Goal: Information Seeking & Learning: Learn about a topic

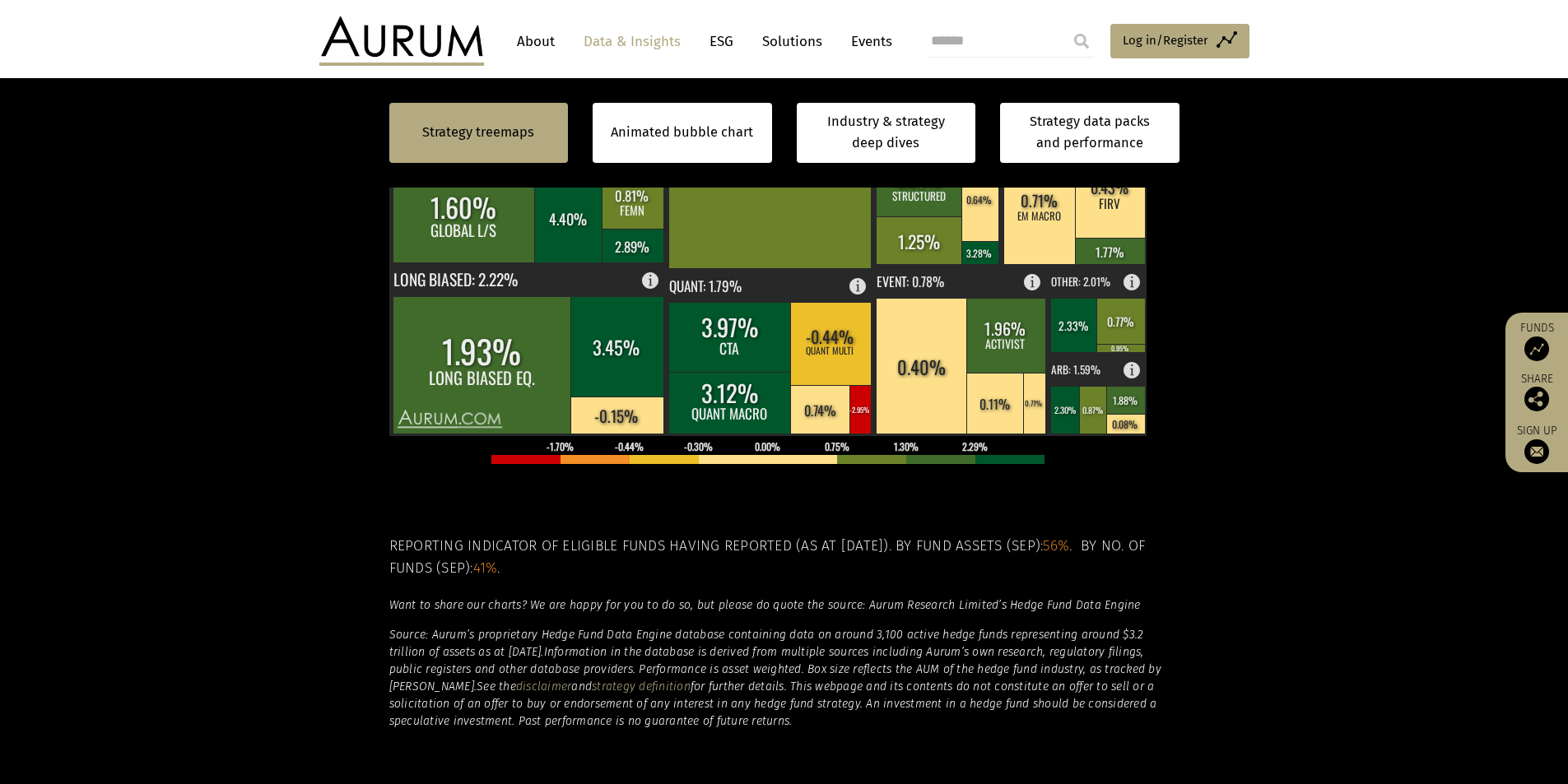
scroll to position [494, 0]
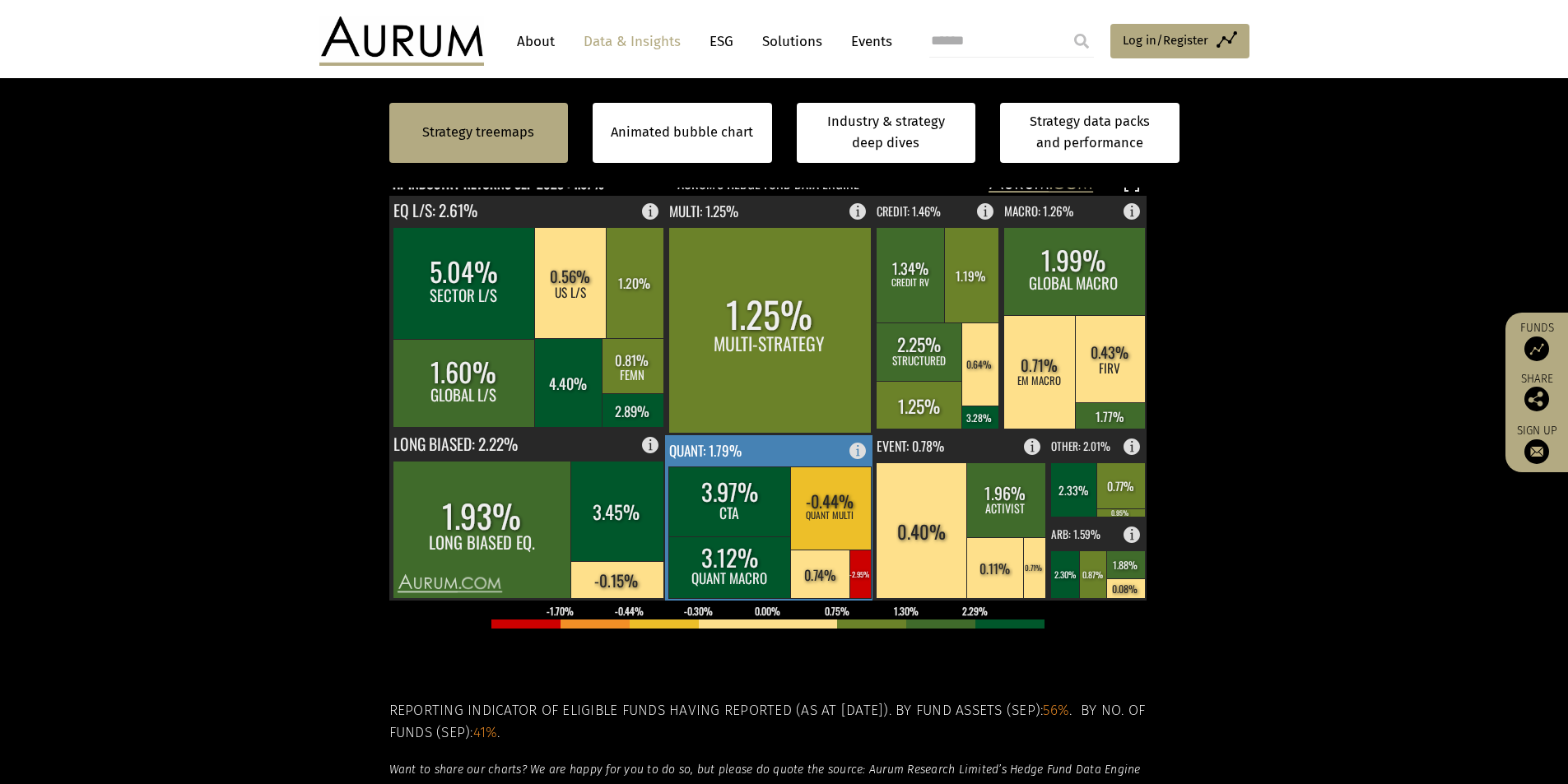
click at [839, 525] on rect at bounding box center [830, 509] width 81 height 83
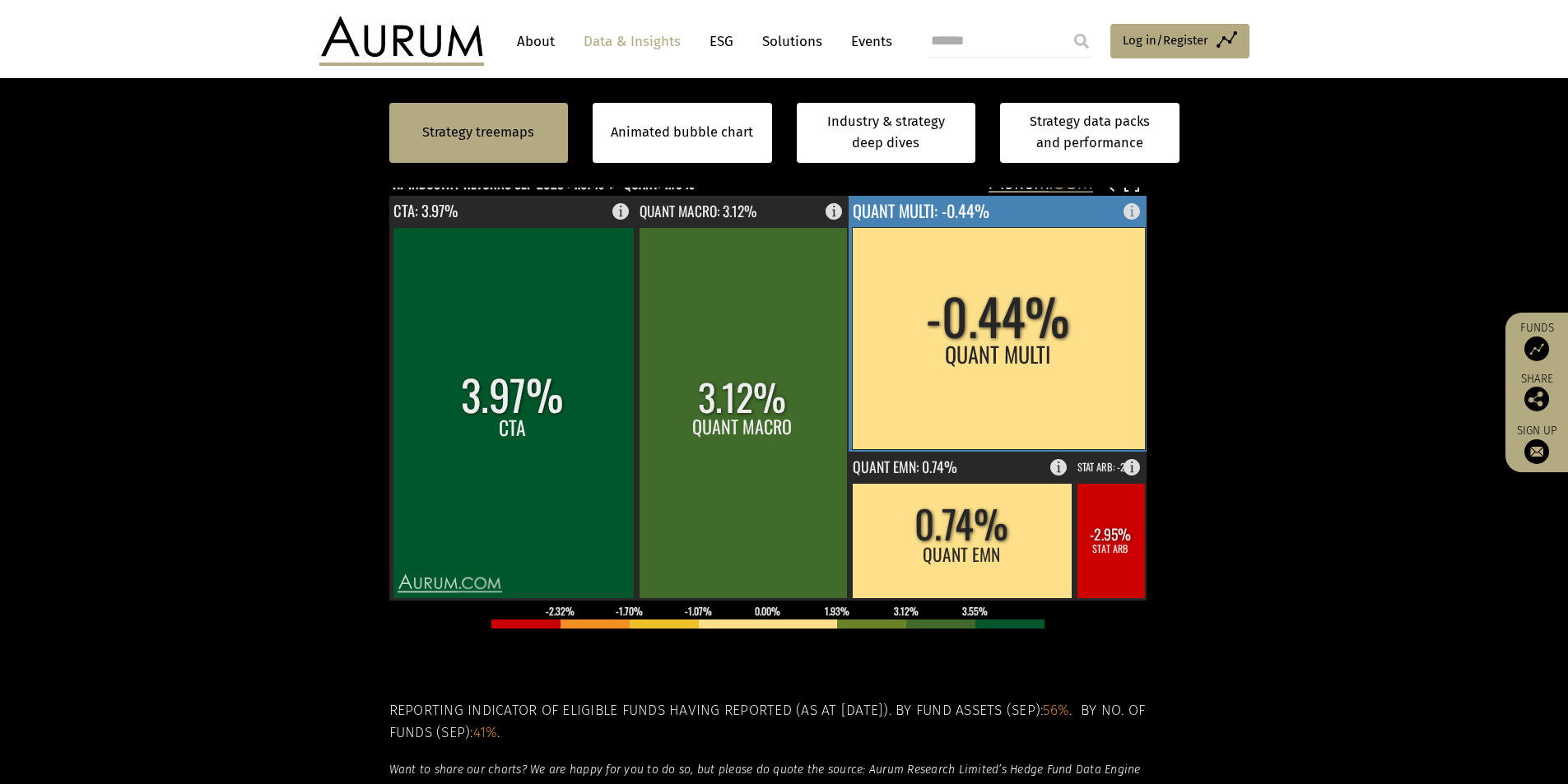
click at [972, 371] on rect at bounding box center [998, 338] width 293 height 223
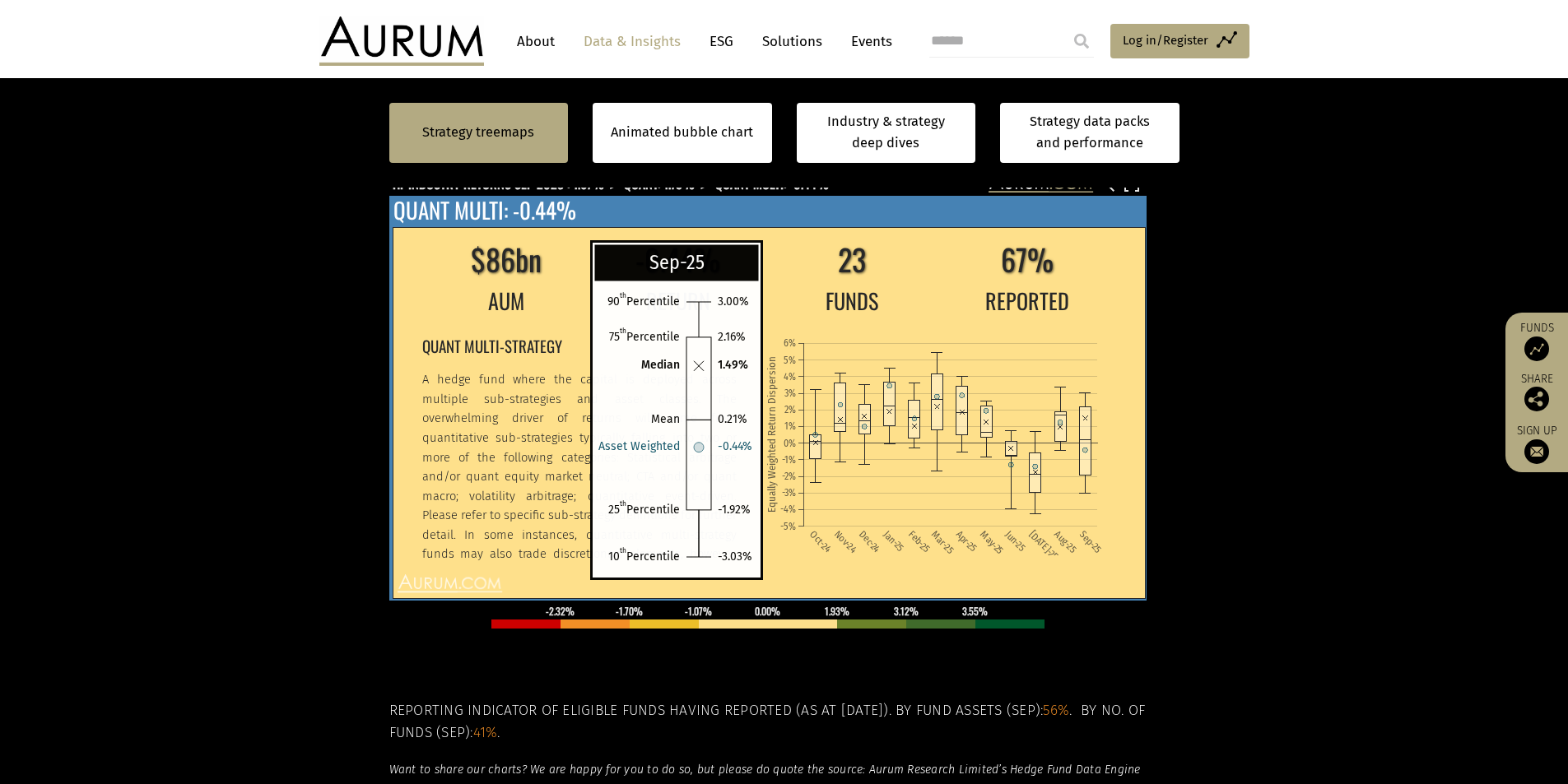
click at [1088, 457] on rect at bounding box center [1085, 441] width 11 height 68
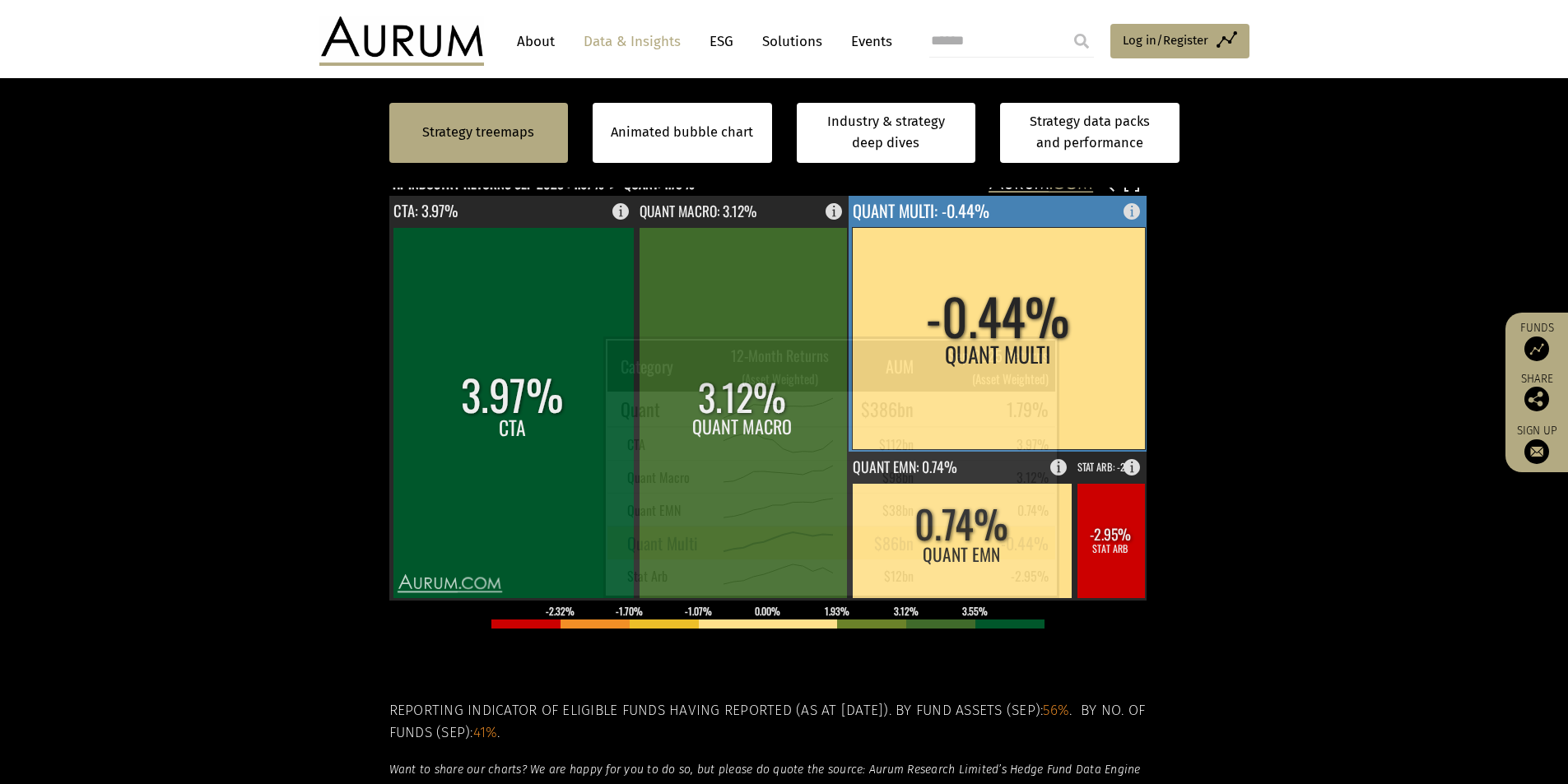
click at [1081, 360] on rect at bounding box center [998, 338] width 293 height 223
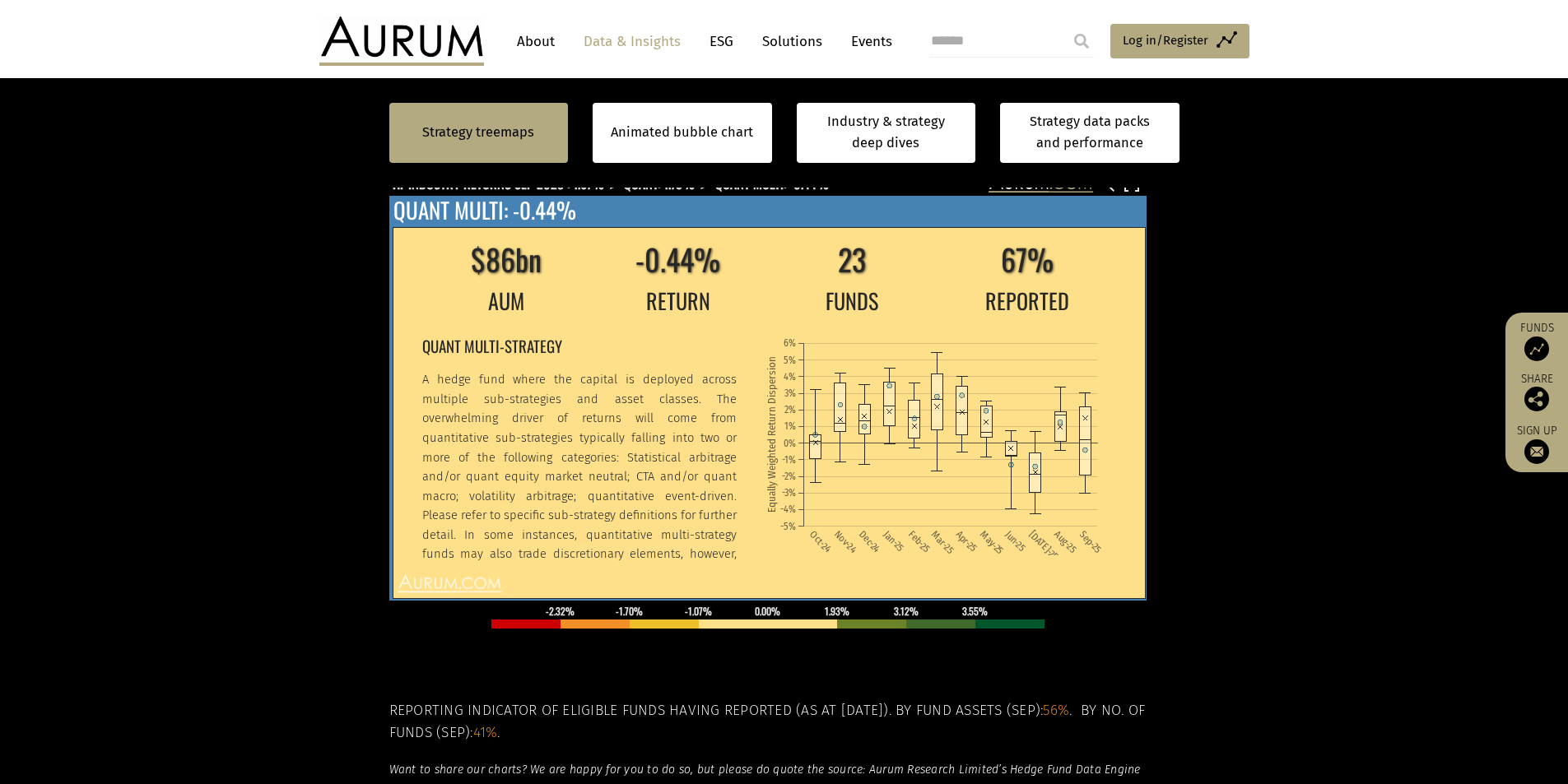
click at [1101, 208] on div "$86bn -0.44% 23 67% AUM RETURN FUNDS REPORTED QUANT MULTI-STRATEGY A hedge fund…" at bounding box center [768, 398] width 757 height 405
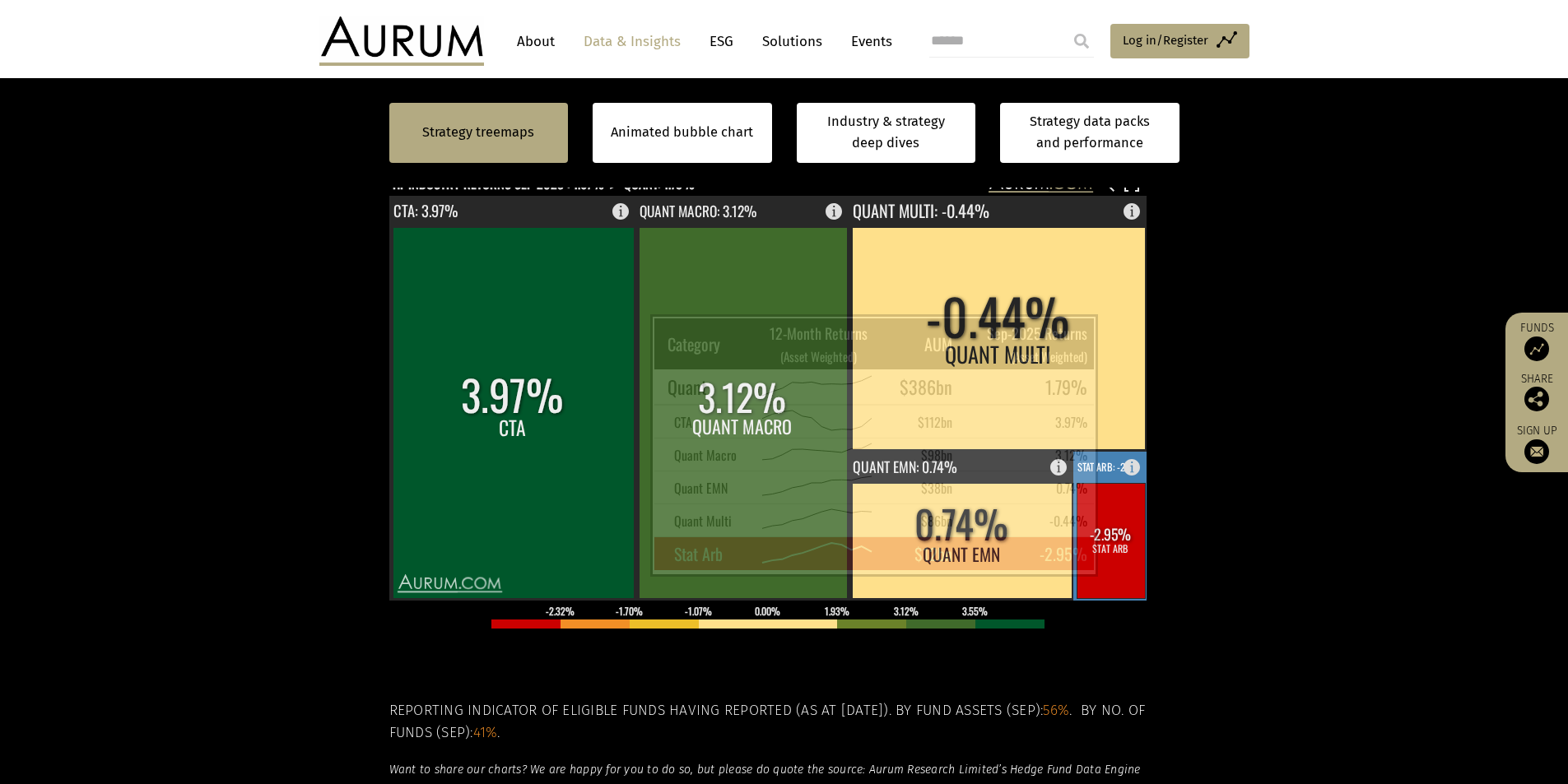
click at [1128, 554] on rect at bounding box center [1111, 541] width 68 height 115
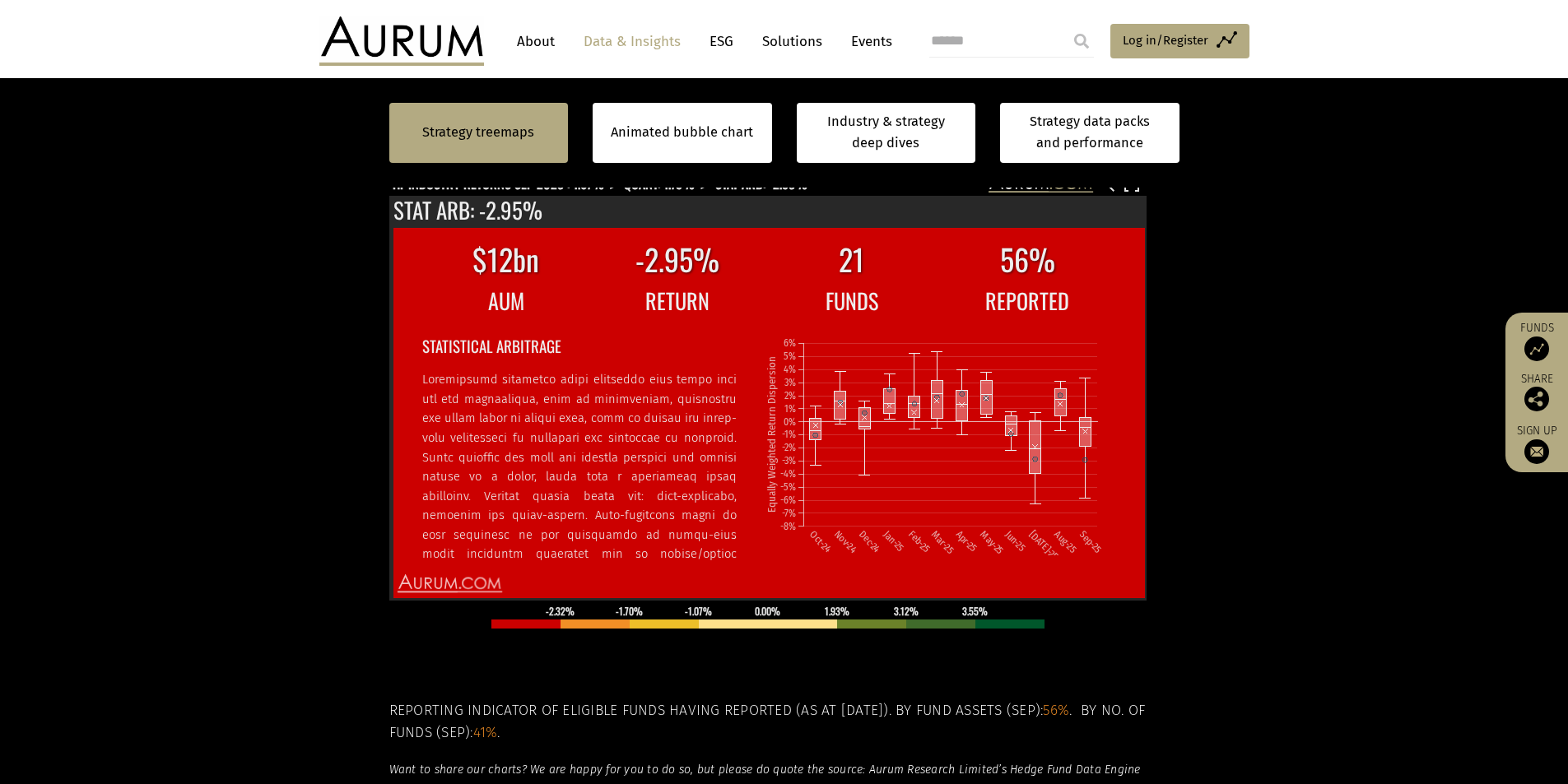
click at [1173, 405] on div at bounding box center [784, 420] width 790 height 494
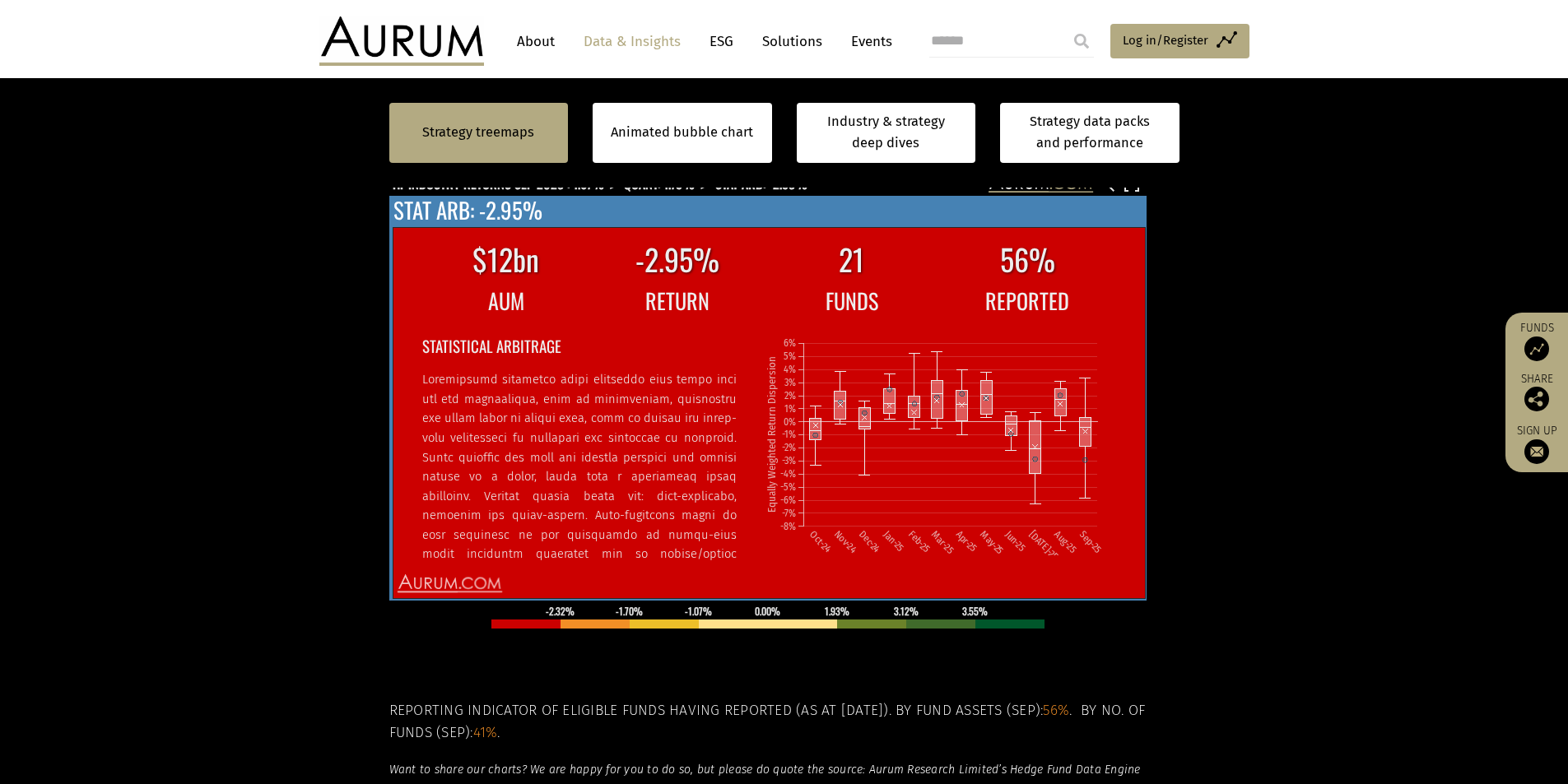
click at [1089, 378] on icon "Oct-24 Nov-24 Dec-24 Jan-25 Feb-25 Mar-25 Apr-25 May-25 Jun-25 Jul-25 Aug-25 Se…" at bounding box center [939, 438] width 348 height 232
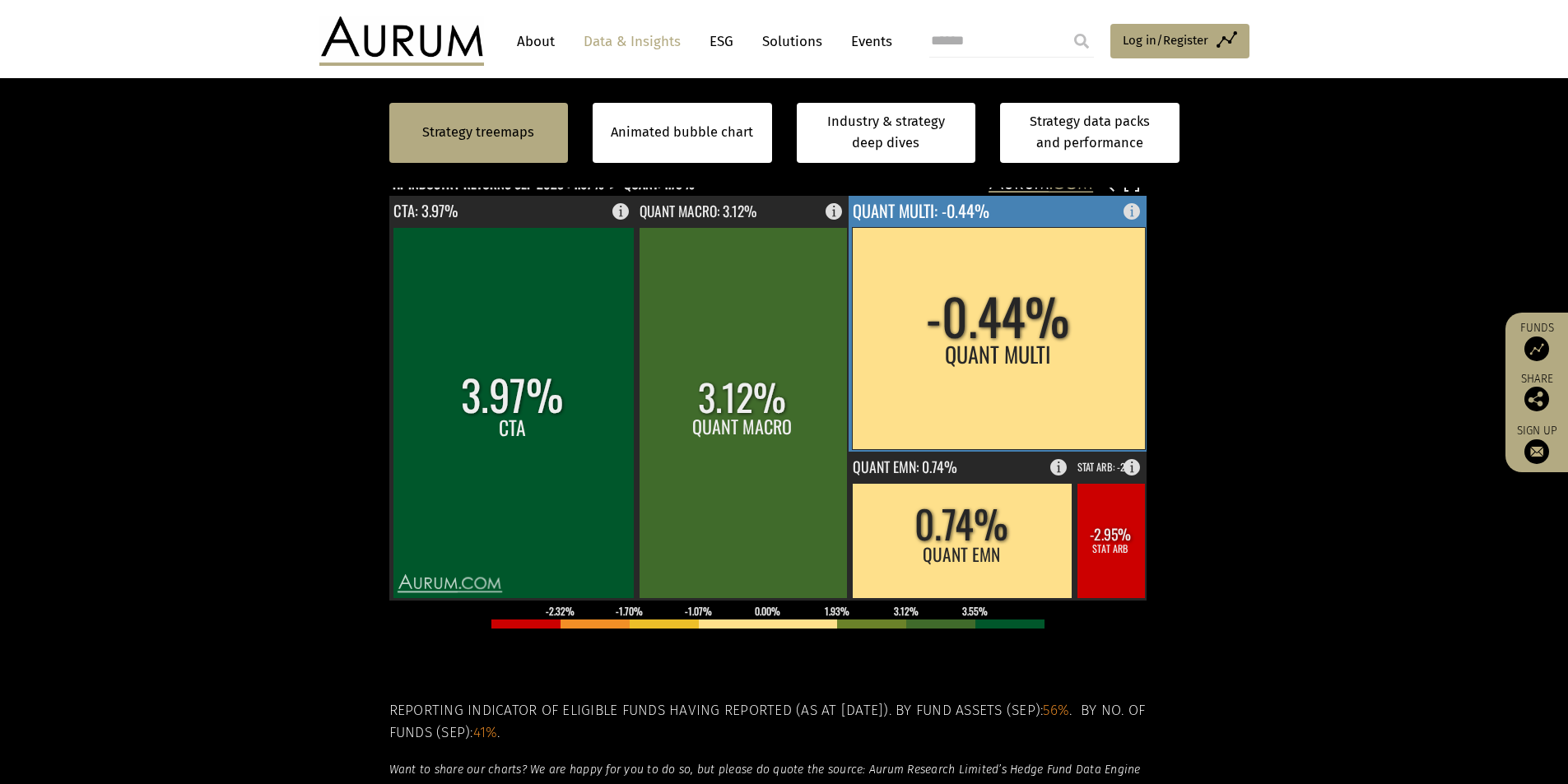
click at [949, 355] on rect at bounding box center [998, 338] width 293 height 223
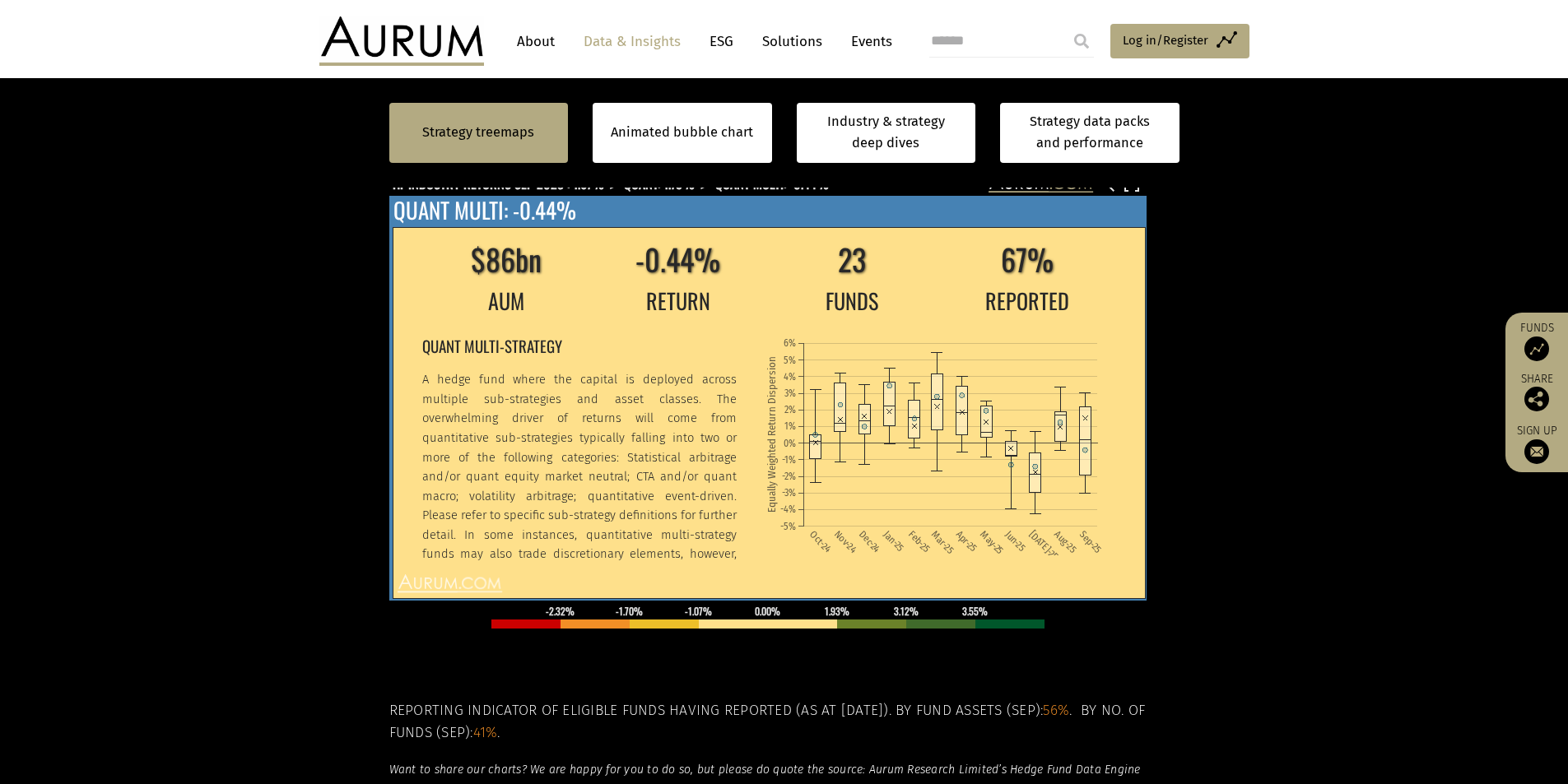
click at [664, 216] on div "$86bn -0.44% 23 67% AUM RETURN FUNDS REPORTED QUANT MULTI-STRATEGY A hedge fund…" at bounding box center [768, 398] width 757 height 405
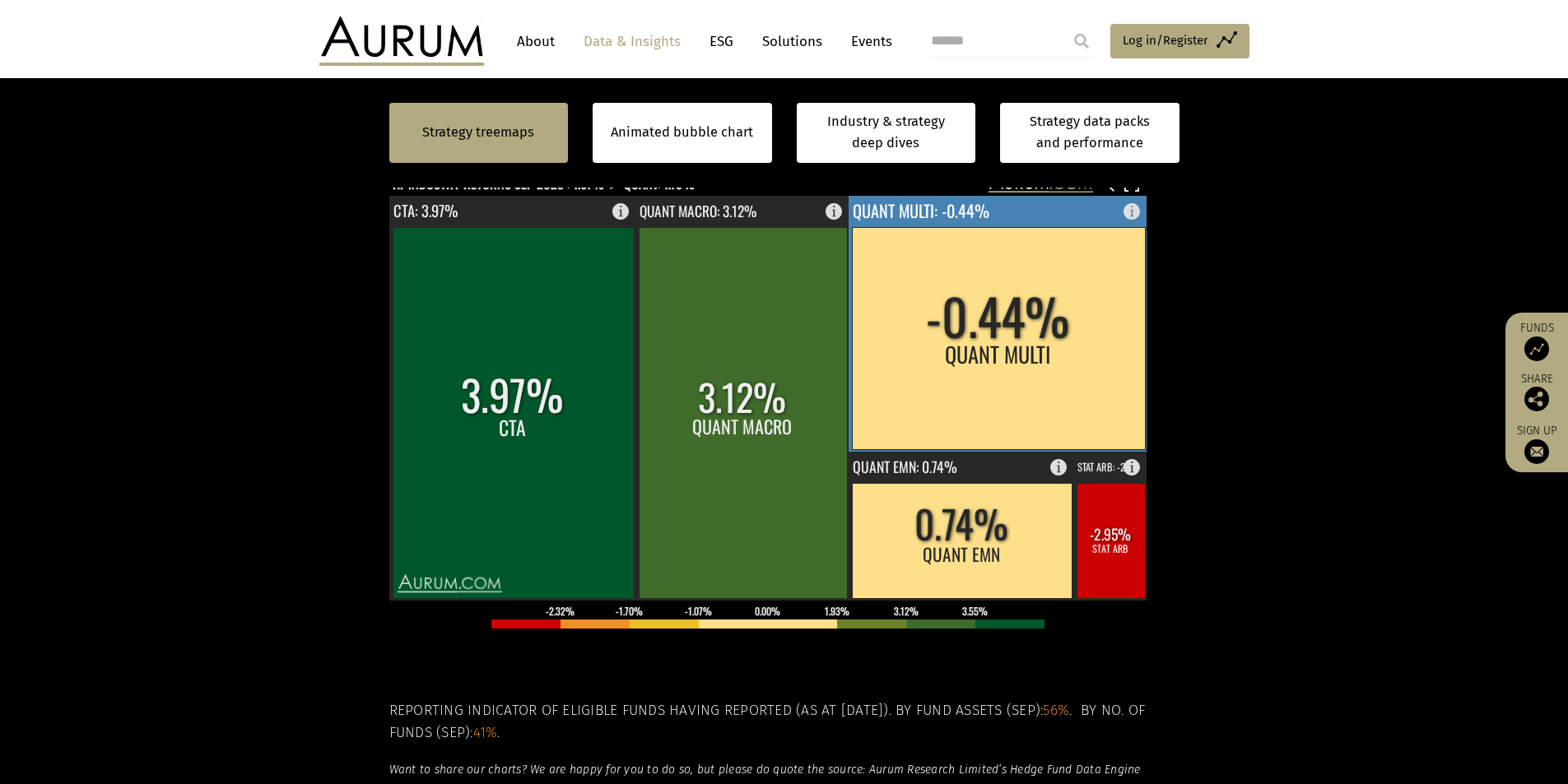
click at [919, 249] on rect at bounding box center [998, 338] width 293 height 223
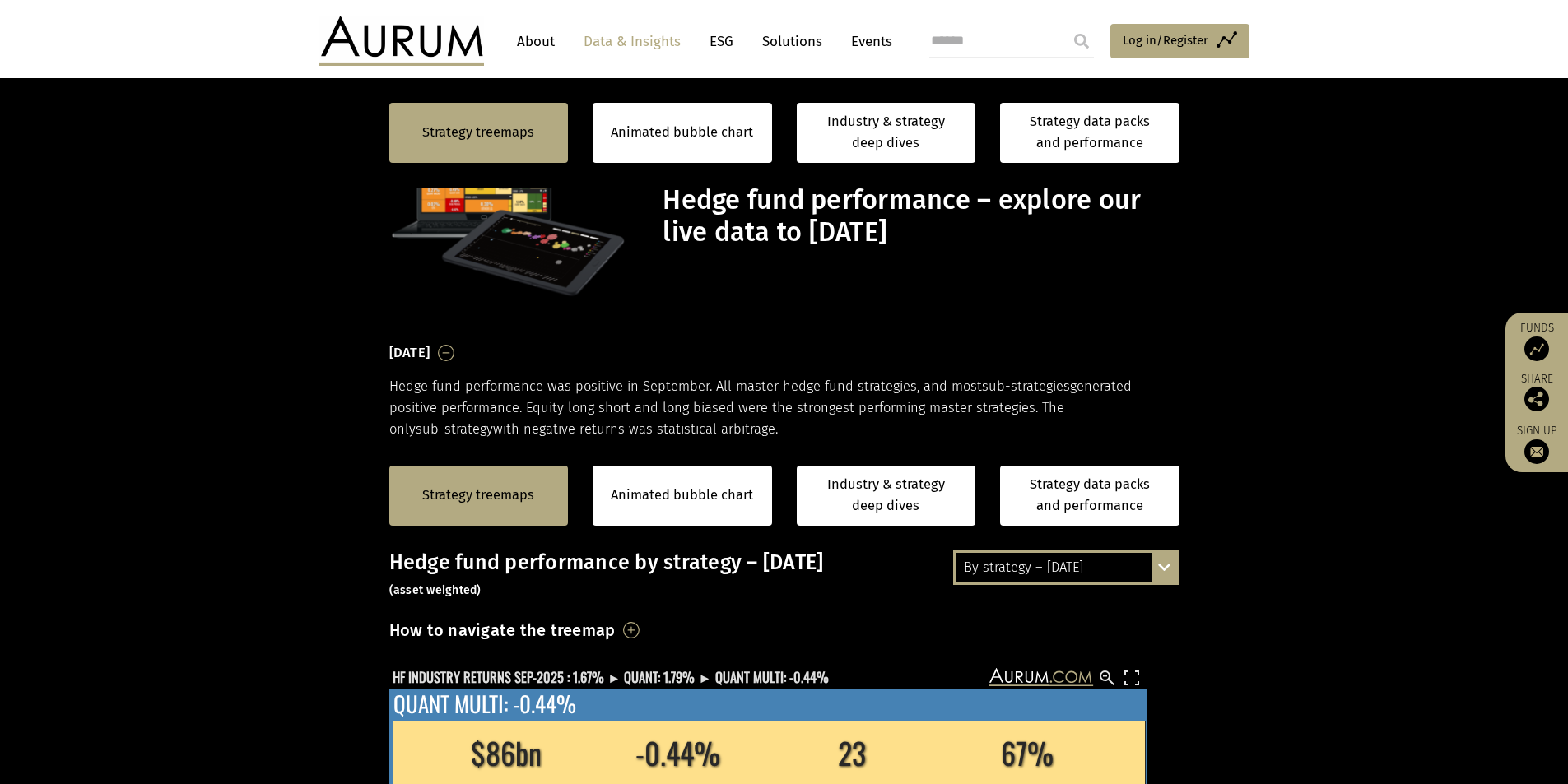
scroll to position [494, 0]
